Goal: Information Seeking & Learning: Learn about a topic

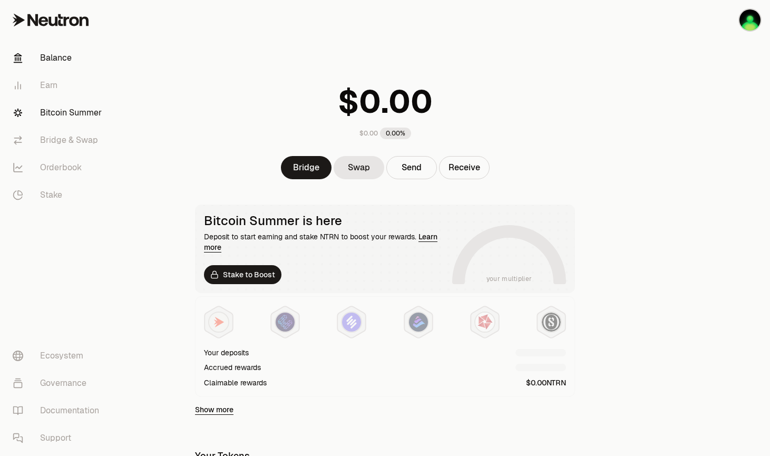
click at [65, 113] on link "Bitcoin Summer" at bounding box center [59, 112] width 110 height 27
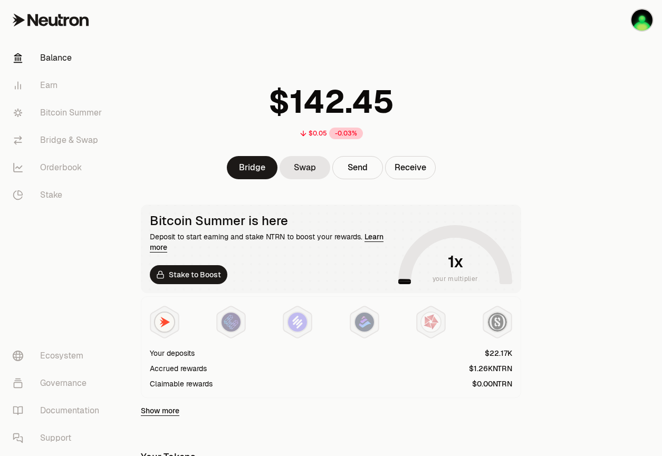
click at [327, 44] on div "$0.05 -0.03% Bridge Swap Send Receive Bitcoin Summer is here Deposit to start e…" at bounding box center [330, 337] width 405 height 674
click at [58, 110] on link "Bitcoin Summer" at bounding box center [59, 112] width 110 height 27
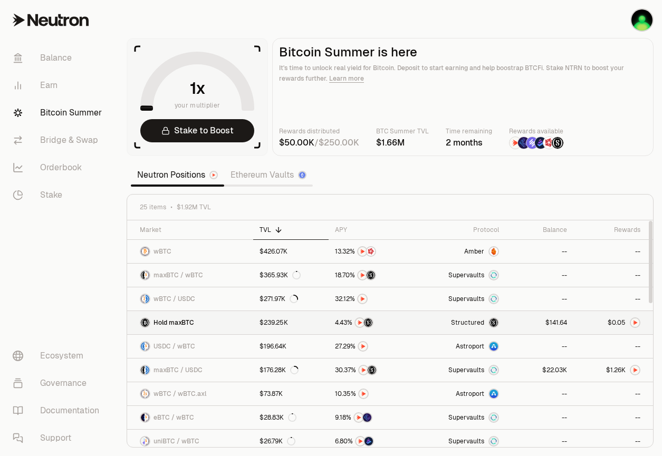
click at [467, 323] on span "Structured" at bounding box center [467, 322] width 33 height 8
click at [480, 249] on span "Amber" at bounding box center [474, 251] width 20 height 8
